Goal: Transaction & Acquisition: Purchase product/service

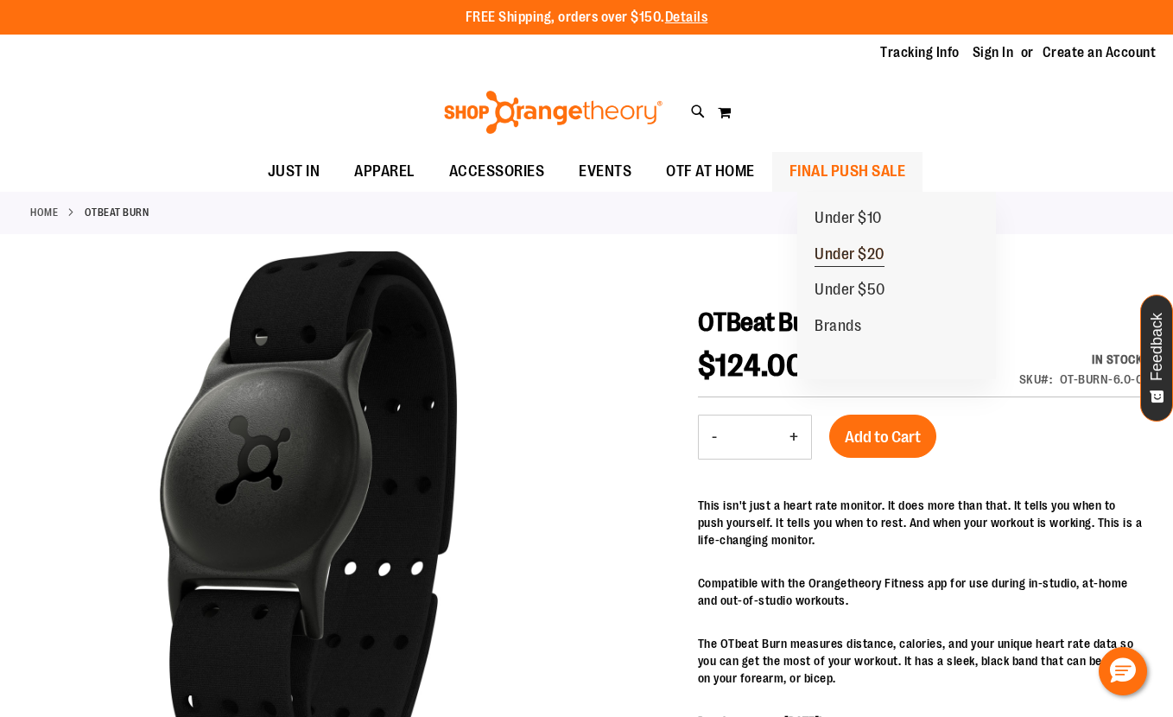
click at [855, 256] on span "Under $20" at bounding box center [849, 256] width 70 height 22
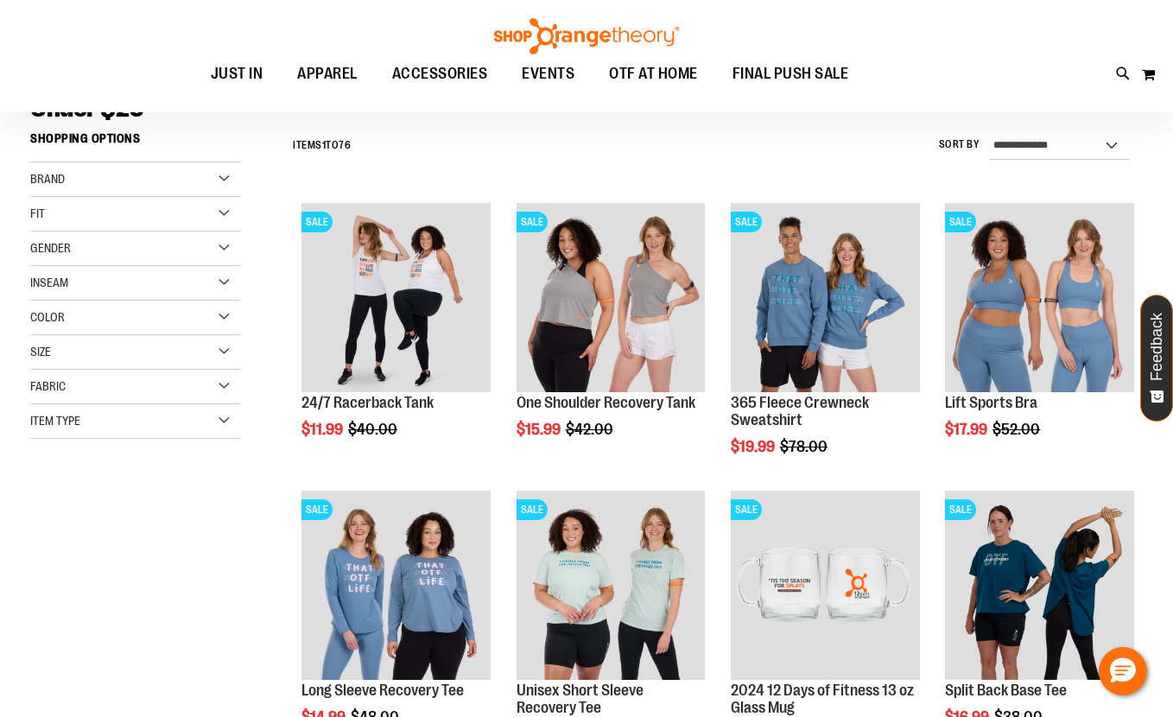
scroll to position [149, 0]
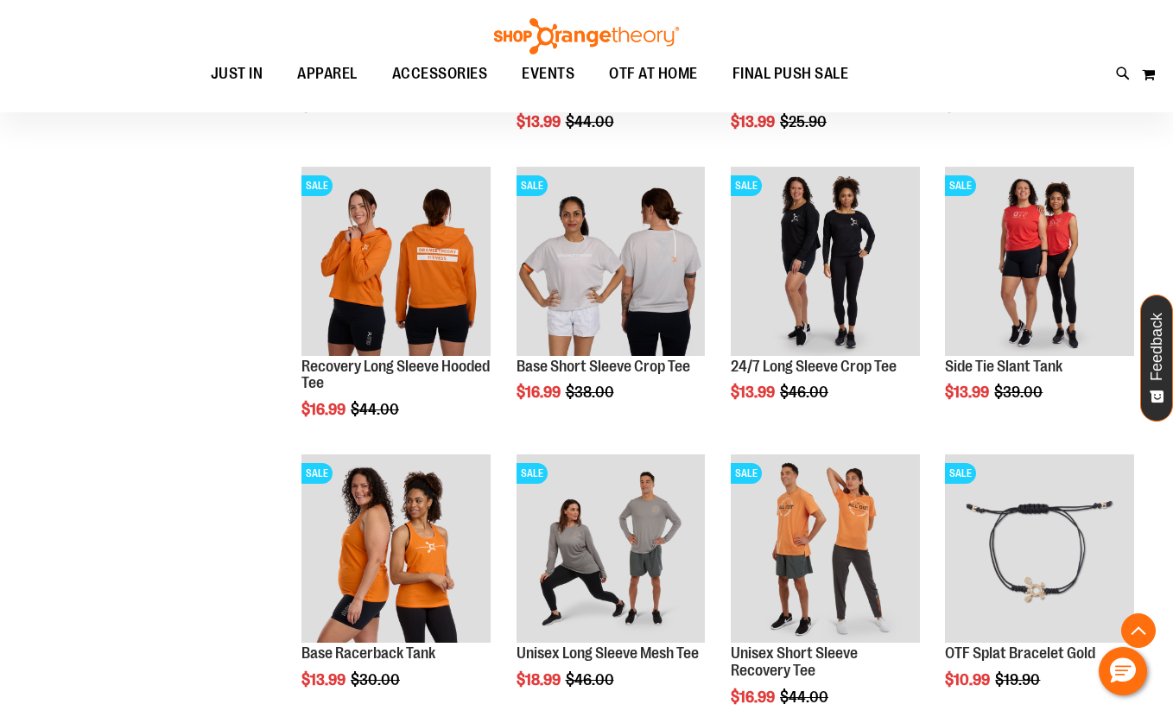
scroll to position [767, 0]
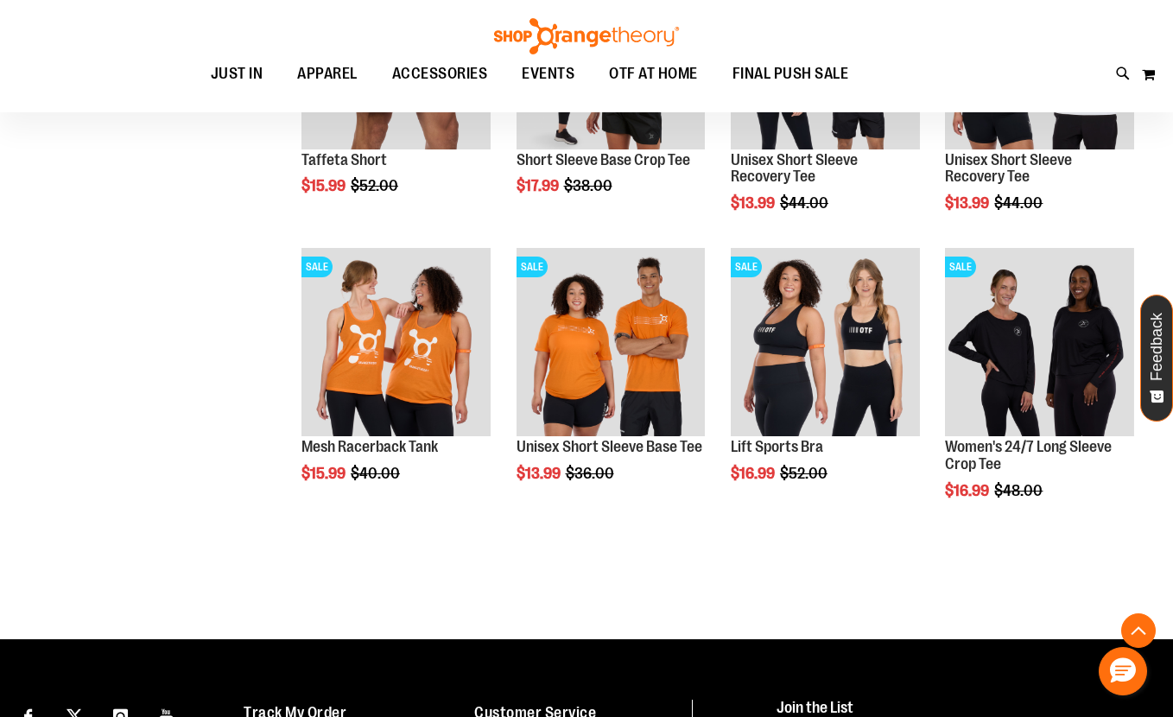
scroll to position [2412, 0]
